Goal: Information Seeking & Learning: Understand process/instructions

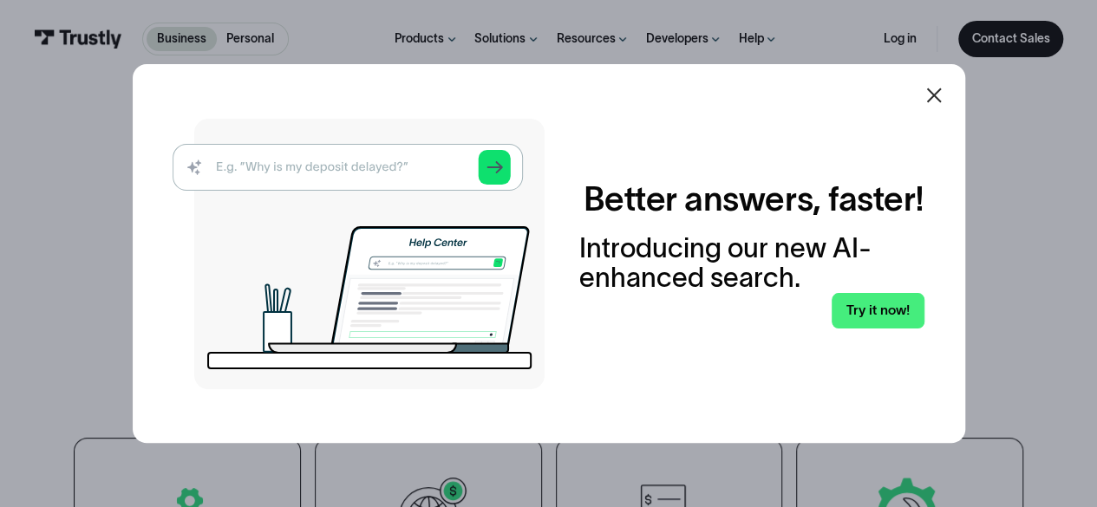
click at [936, 94] on icon at bounding box center [933, 95] width 21 height 21
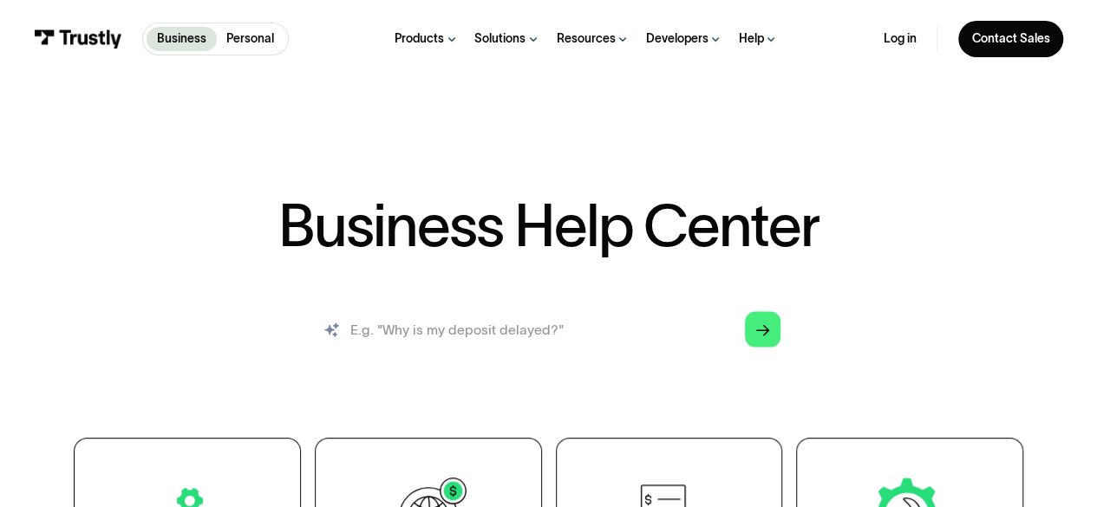
click at [612, 303] on input "search" at bounding box center [549, 330] width 492 height 55
click at [561, 337] on input "search" at bounding box center [549, 330] width 492 height 55
type input "i am connecting my wise bussiness account with my ebay bussiness accont but whe…"
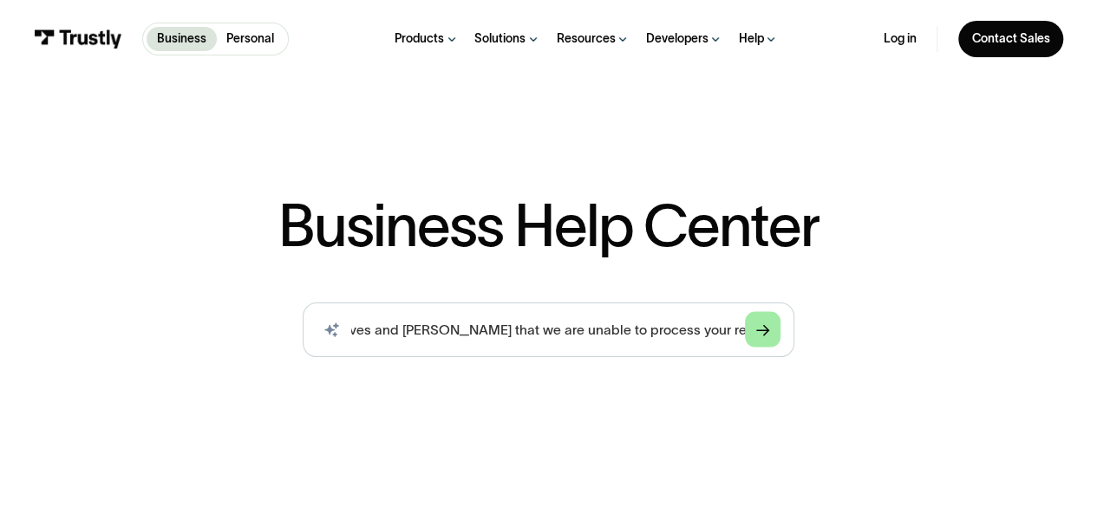
click at [765, 329] on icon "Arrow Right" at bounding box center [763, 330] width 14 height 14
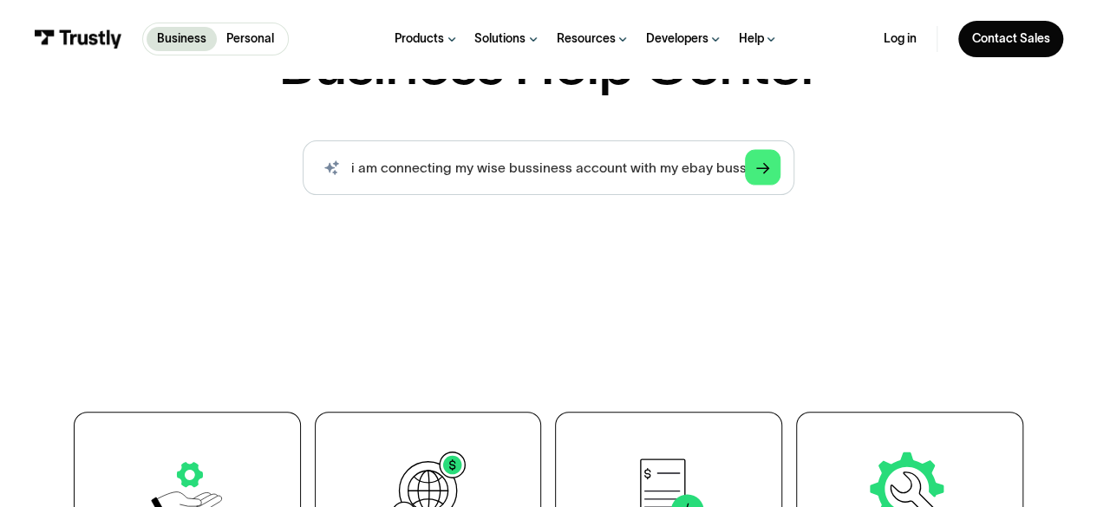
scroll to position [167, 0]
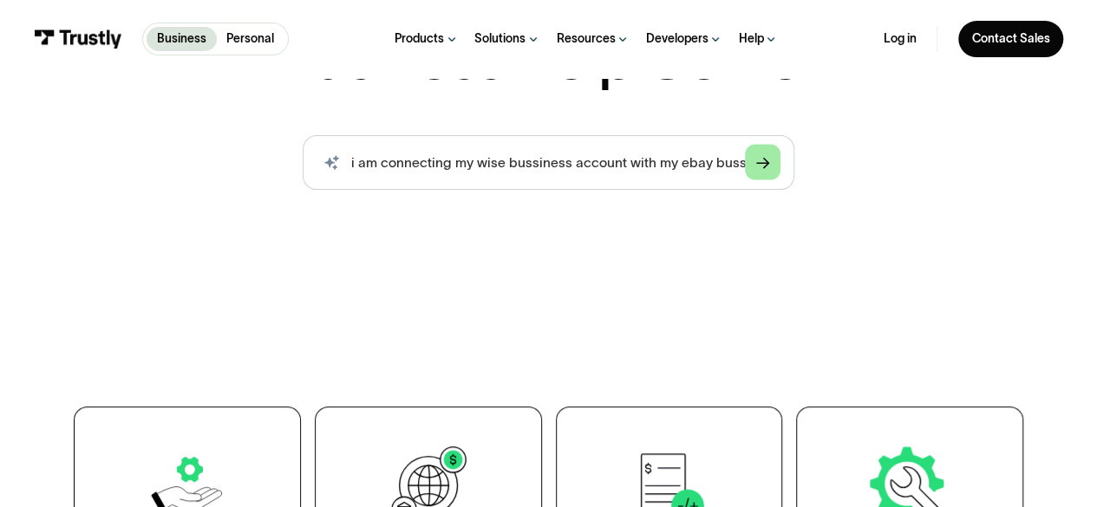
click at [764, 166] on icon "Arrow Right" at bounding box center [763, 163] width 14 height 14
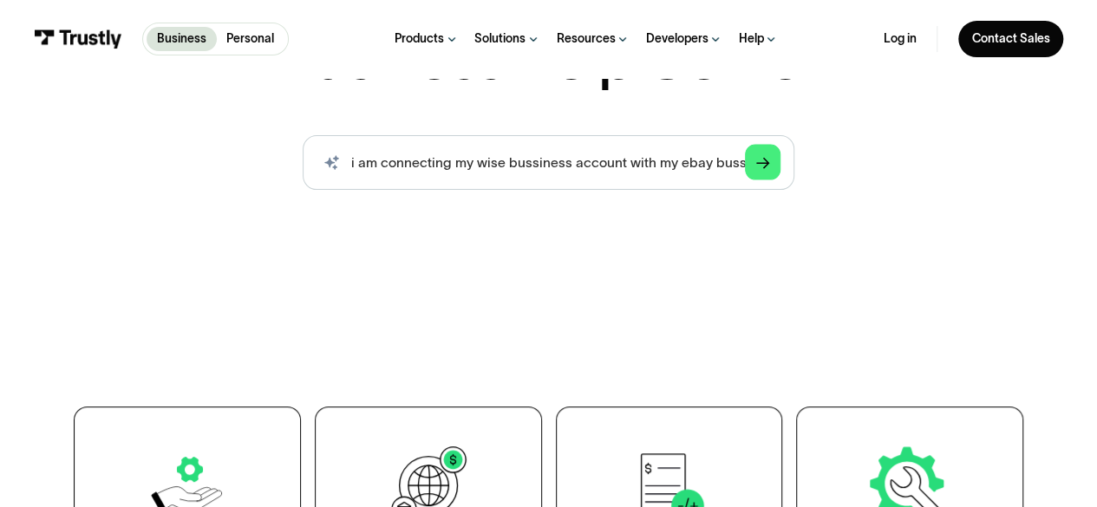
click at [329, 164] on icon "Search" at bounding box center [331, 162] width 15 height 15
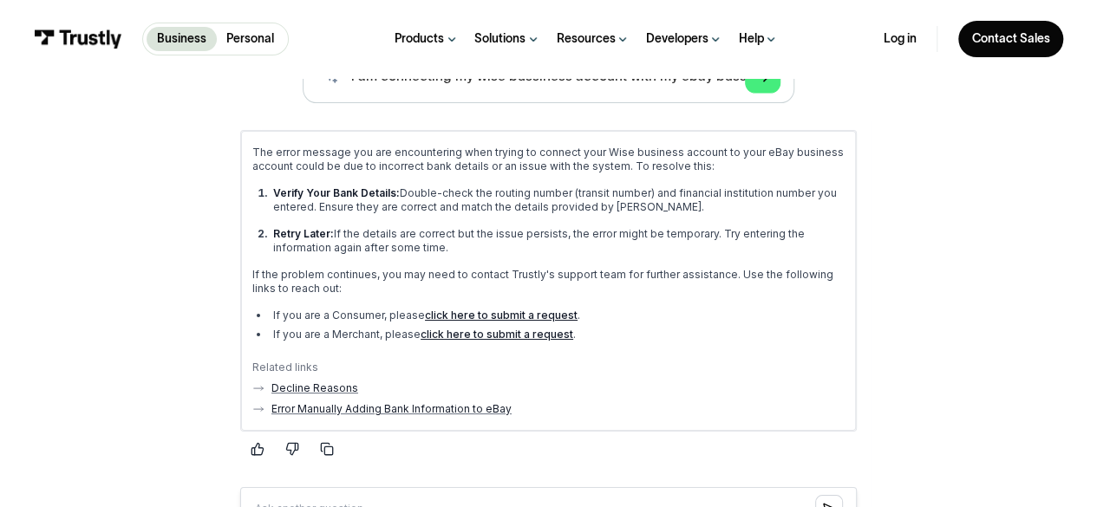
scroll to position [277, 0]
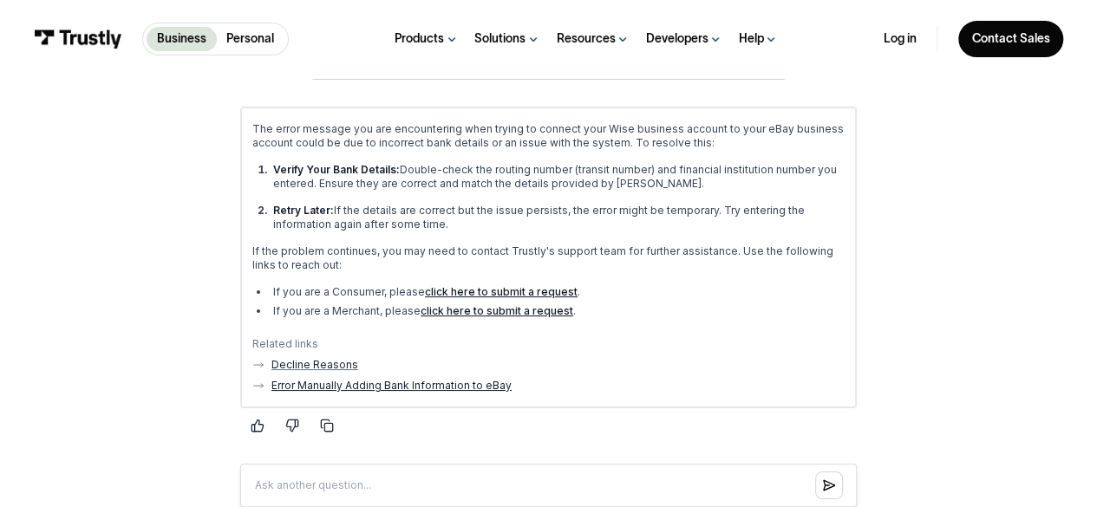
click at [468, 381] on link "Error Manually Adding Bank Information to eBay" at bounding box center [391, 386] width 240 height 14
click at [116, 41] on img at bounding box center [78, 38] width 88 height 18
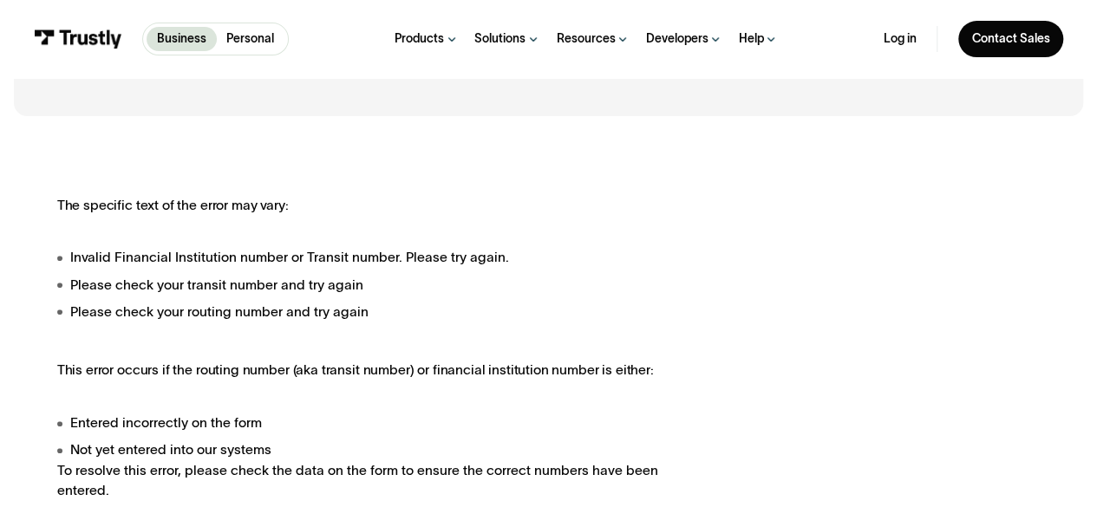
scroll to position [2, 0]
